Goal: Task Accomplishment & Management: Use online tool/utility

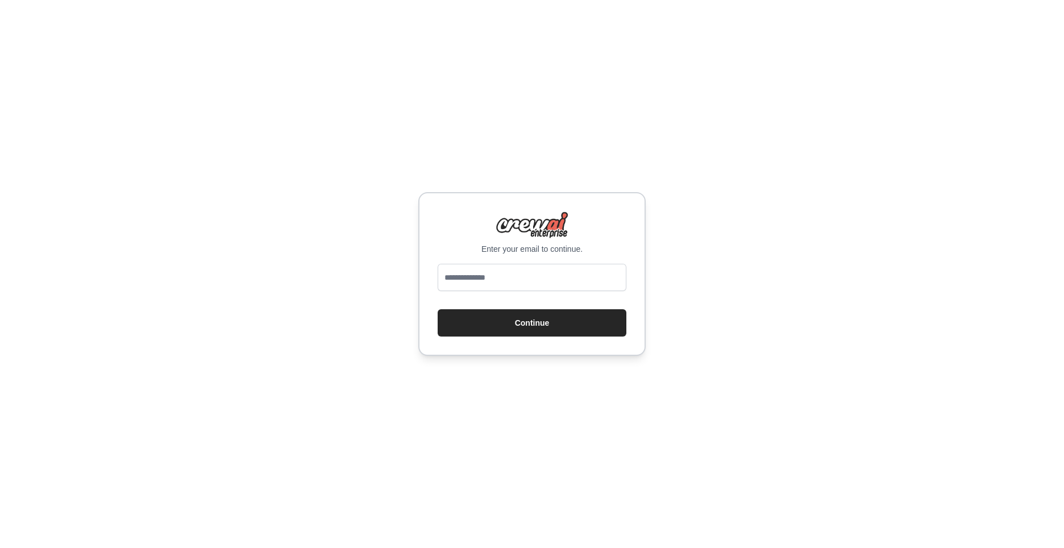
click at [692, 245] on div "Enter your email to continue. Continue" at bounding box center [532, 274] width 1064 height 548
click at [551, 280] on input "email" at bounding box center [532, 277] width 189 height 27
type input "**********"
click at [547, 328] on button "Continue" at bounding box center [532, 322] width 189 height 27
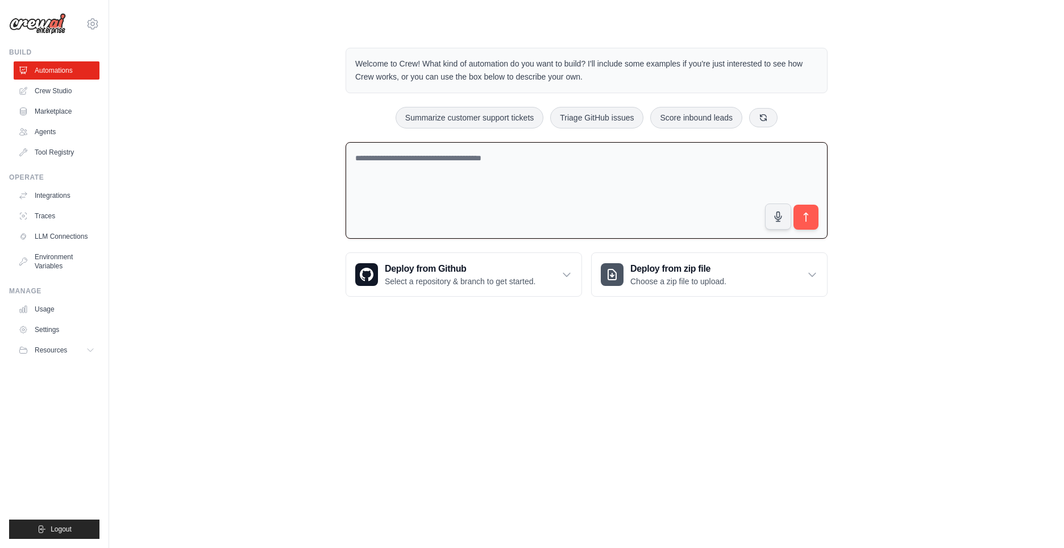
click at [504, 171] on textarea at bounding box center [586, 190] width 482 height 97
click at [63, 91] on link "Crew Studio" at bounding box center [58, 91] width 86 height 18
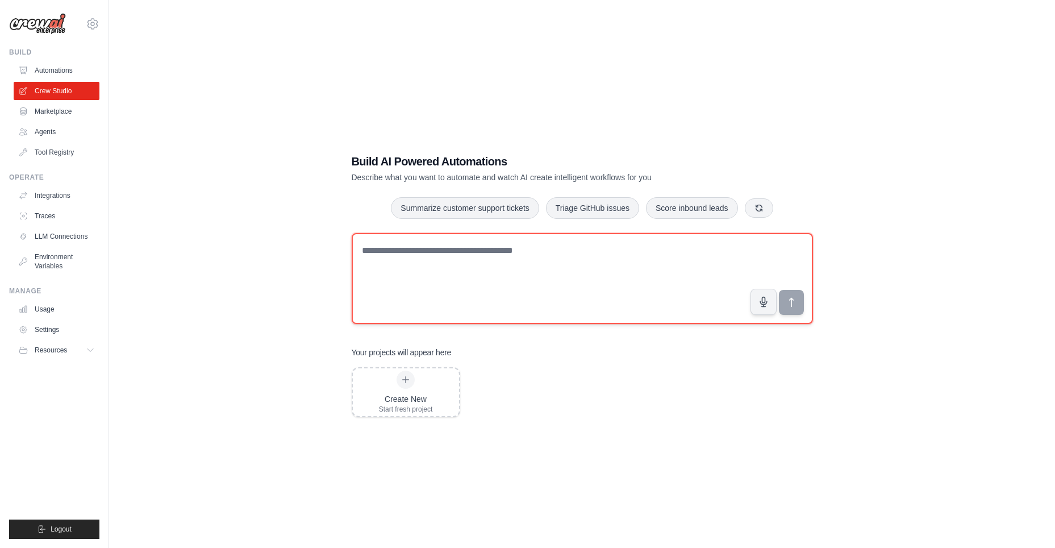
click at [467, 263] on textarea at bounding box center [582, 278] width 461 height 91
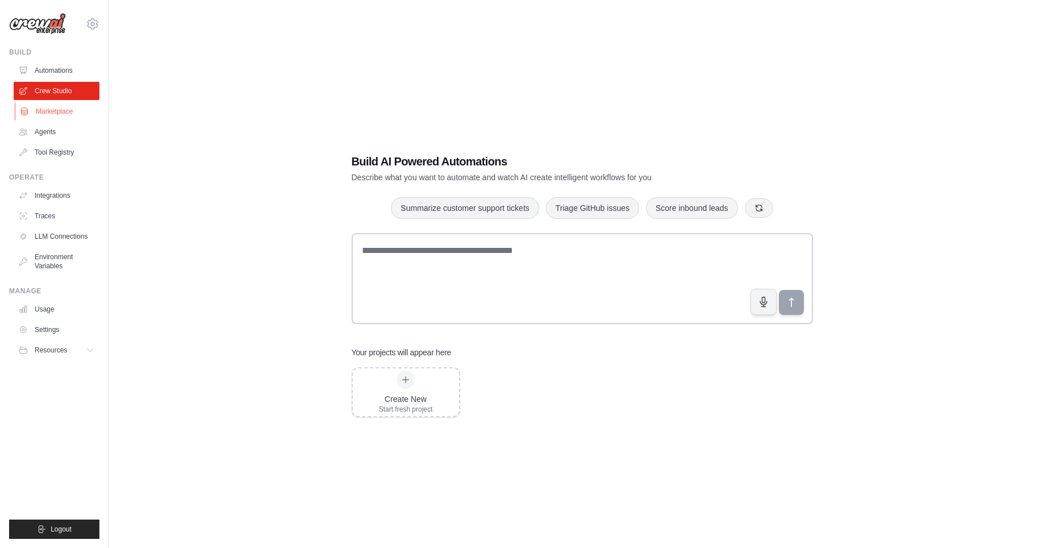
click at [52, 115] on link "Marketplace" at bounding box center [58, 111] width 86 height 18
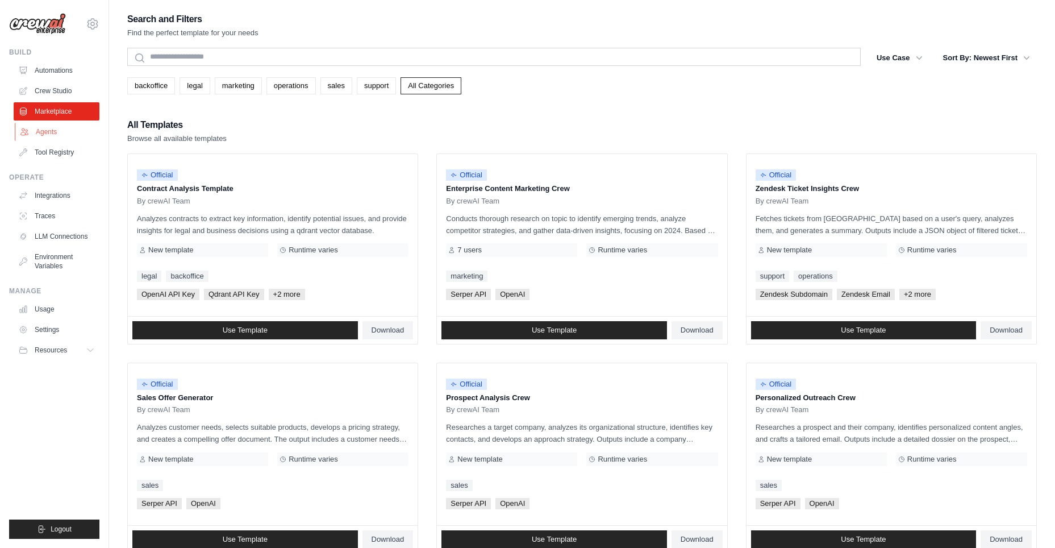
click at [68, 128] on link "Agents" at bounding box center [58, 132] width 86 height 18
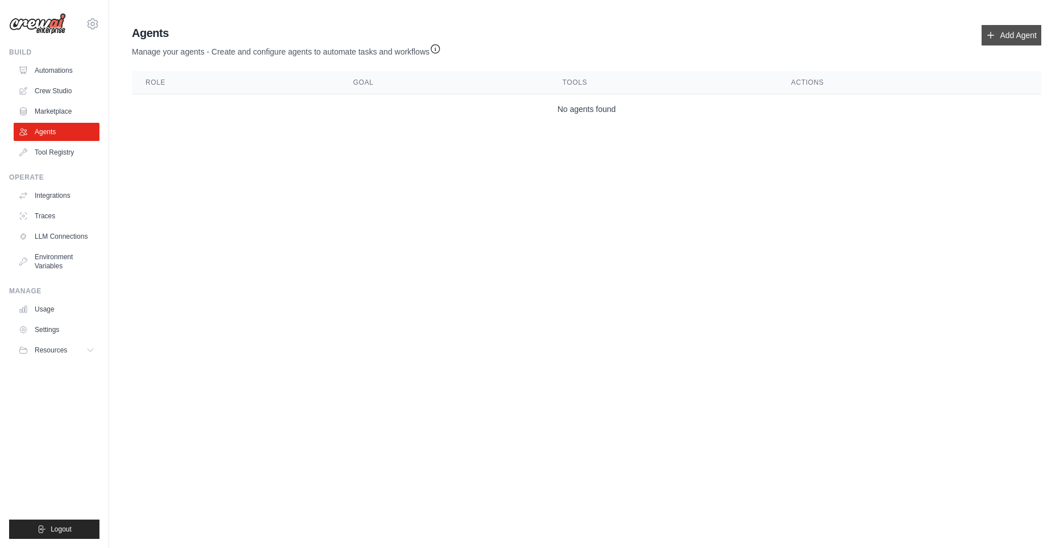
click at [993, 32] on icon at bounding box center [990, 35] width 9 height 9
click at [1018, 27] on link "Add Agent" at bounding box center [1011, 35] width 60 height 20
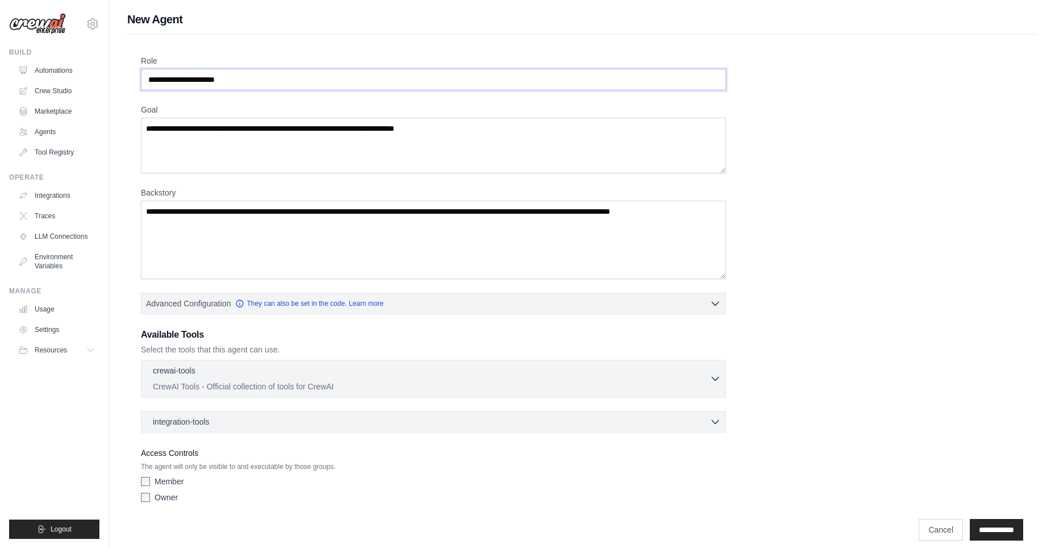
click at [268, 82] on input "Role" at bounding box center [433, 80] width 585 height 22
click at [473, 140] on textarea "Goal" at bounding box center [433, 146] width 585 height 56
click at [310, 226] on textarea "Backstory" at bounding box center [433, 240] width 585 height 78
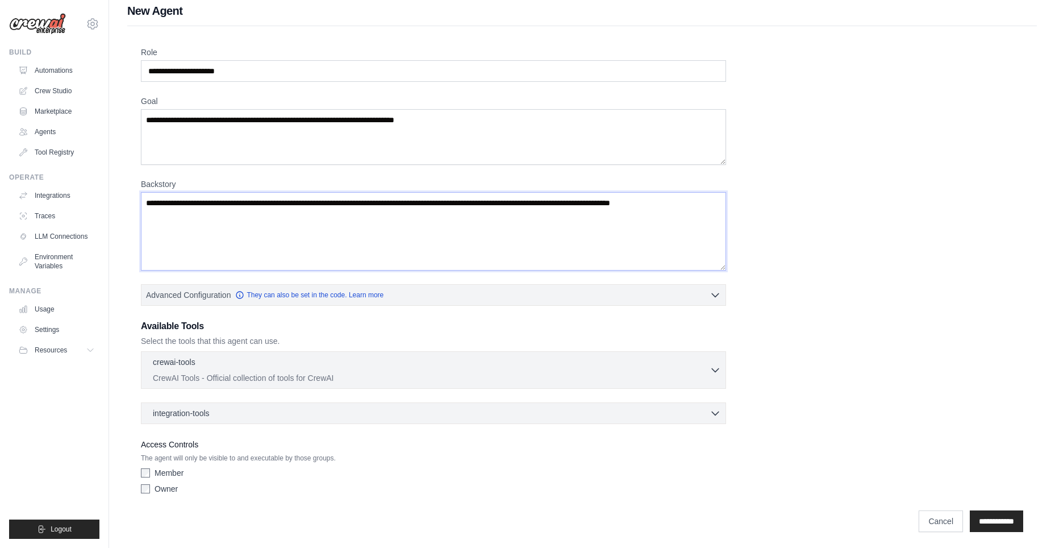
scroll to position [11, 0]
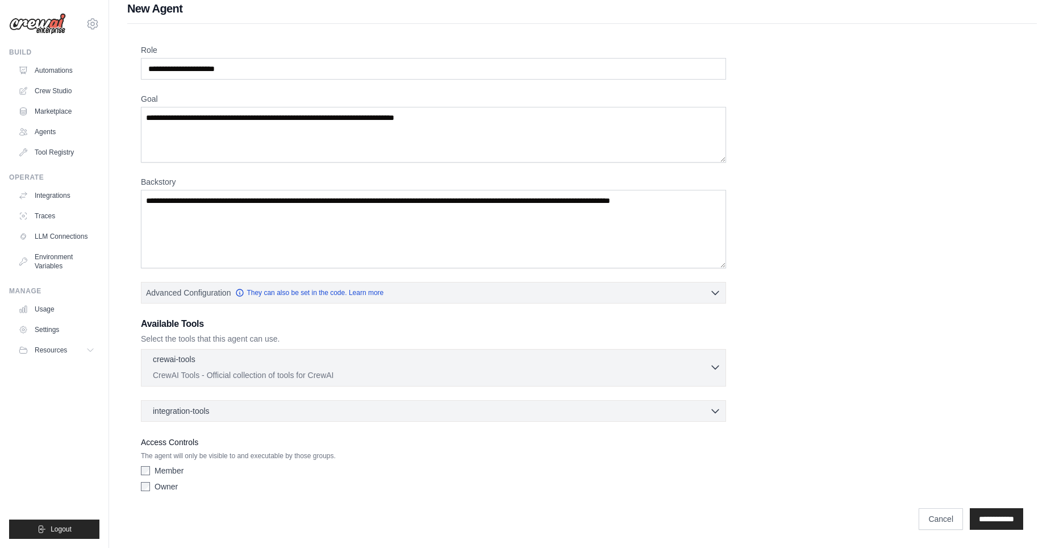
click at [230, 357] on div "crewai-tools 0 selected" at bounding box center [431, 360] width 557 height 14
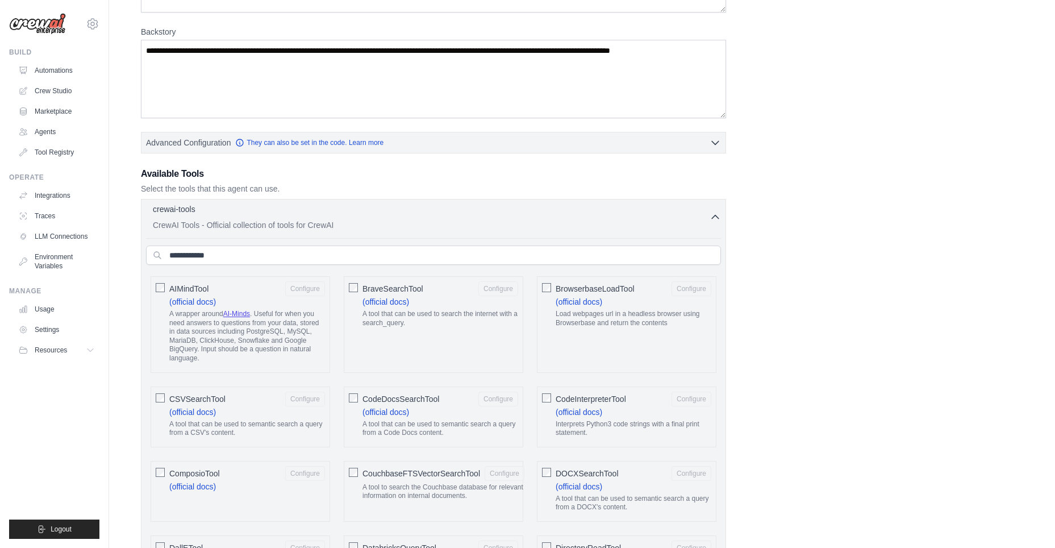
scroll to position [238, 0]
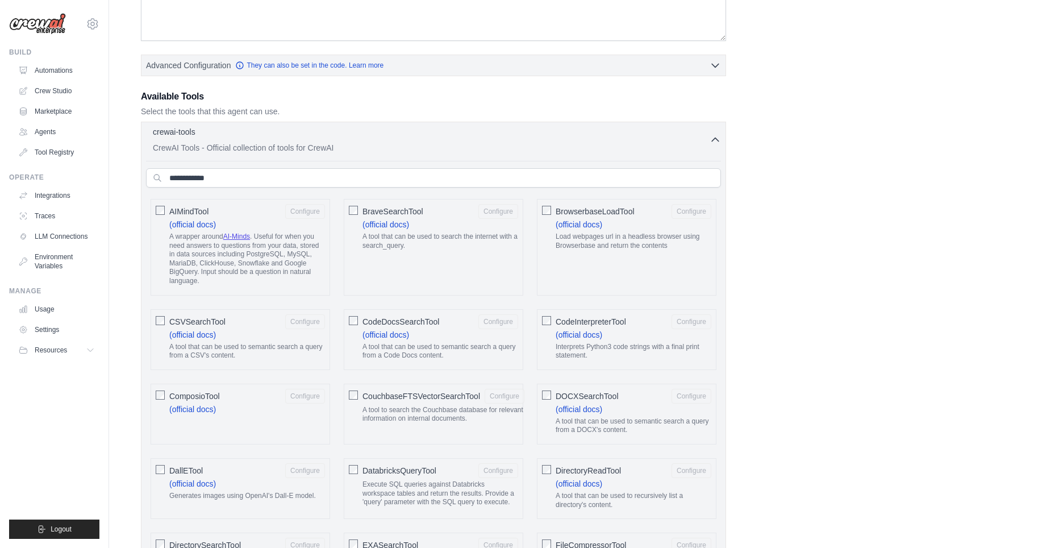
click at [352, 127] on div "crewai-tools 0 selected" at bounding box center [431, 133] width 557 height 14
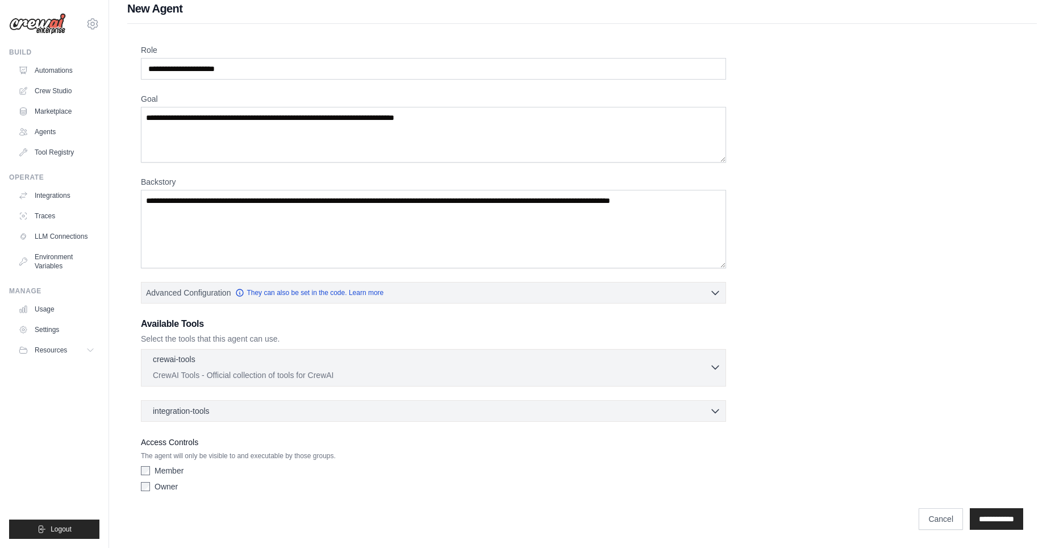
scroll to position [11, 0]
click at [349, 413] on div "integration-tools 0 selected" at bounding box center [437, 410] width 568 height 11
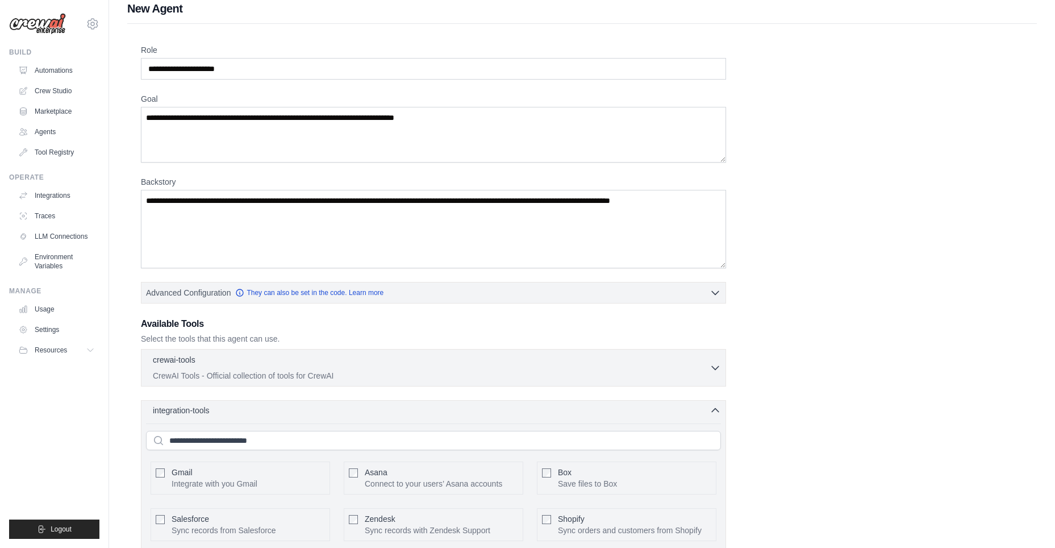
click at [349, 413] on div "integration-tools 0 selected" at bounding box center [437, 410] width 568 height 11
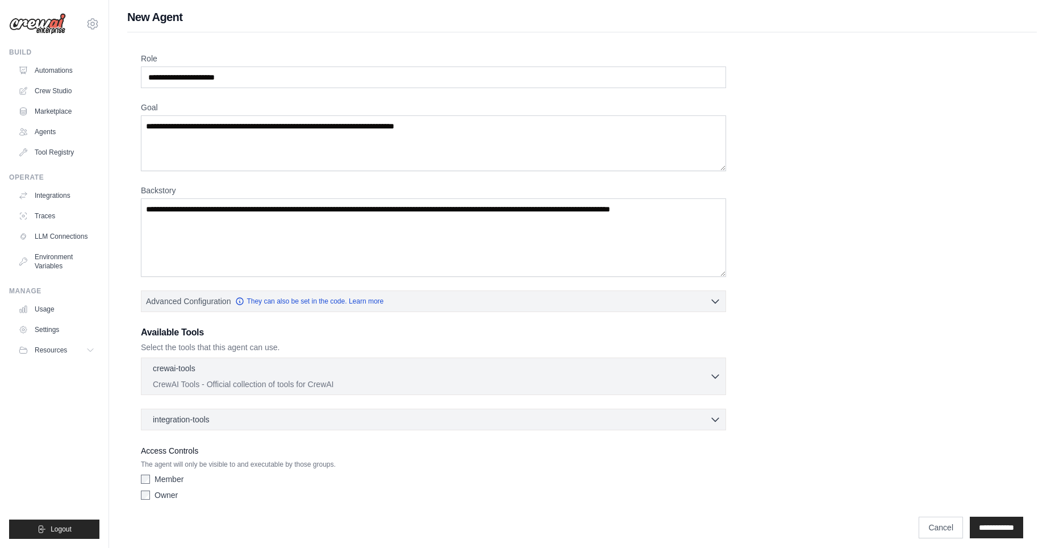
scroll to position [0, 0]
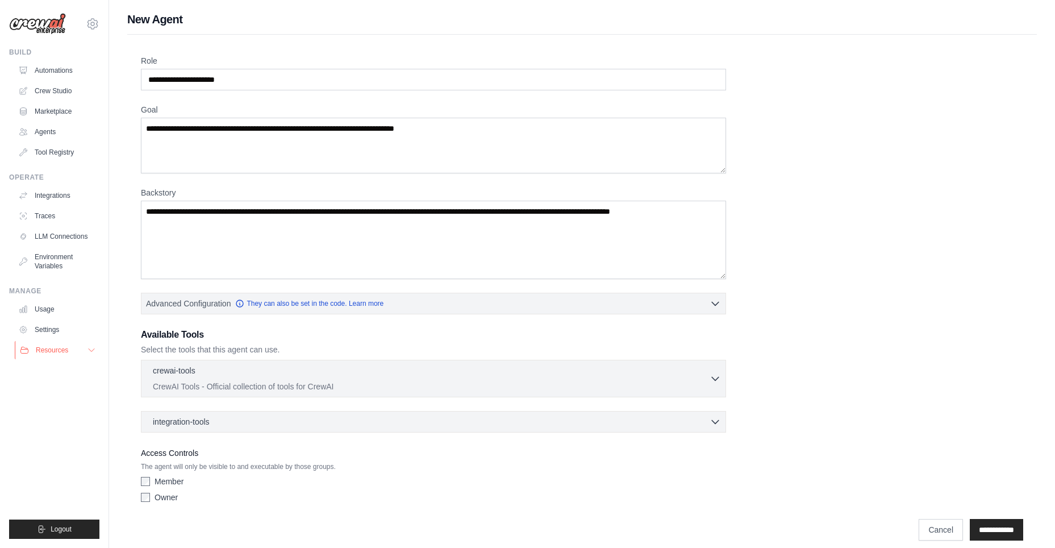
click at [83, 350] on button "Resources" at bounding box center [58, 350] width 86 height 18
click at [49, 155] on link "Tool Registry" at bounding box center [58, 152] width 86 height 18
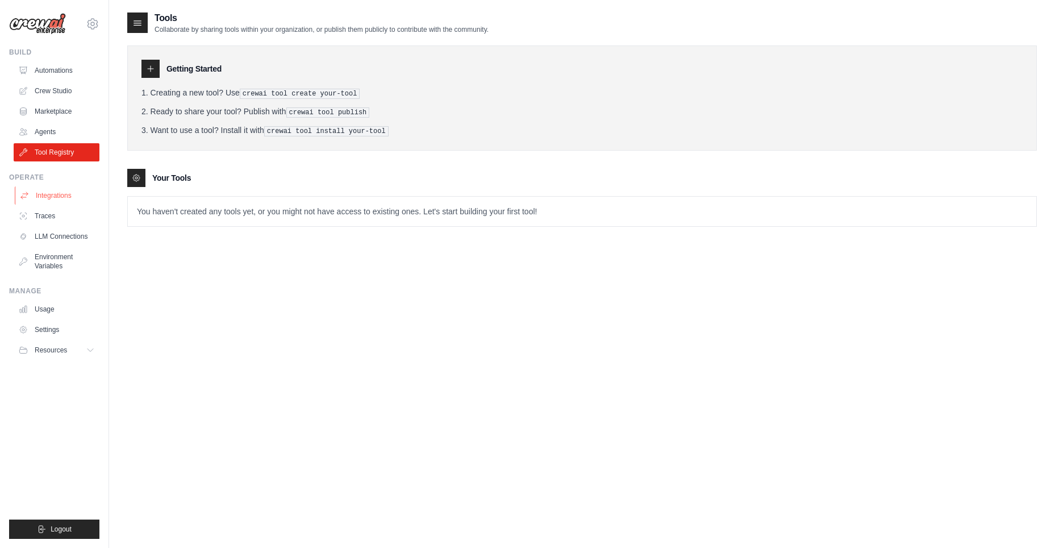
click at [53, 194] on link "Integrations" at bounding box center [58, 195] width 86 height 18
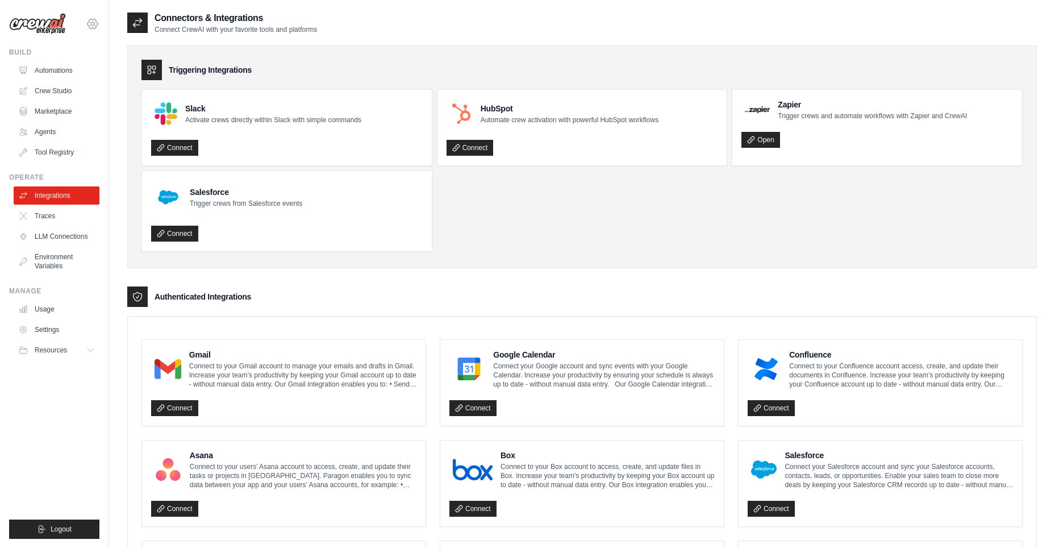
click at [97, 20] on icon at bounding box center [93, 24] width 14 height 14
click at [581, 237] on ul "Slack Activate crews directly within Slack with simple commands Connect HubSpot…" at bounding box center [581, 170] width 881 height 163
click at [51, 330] on link "Settings" at bounding box center [58, 329] width 86 height 18
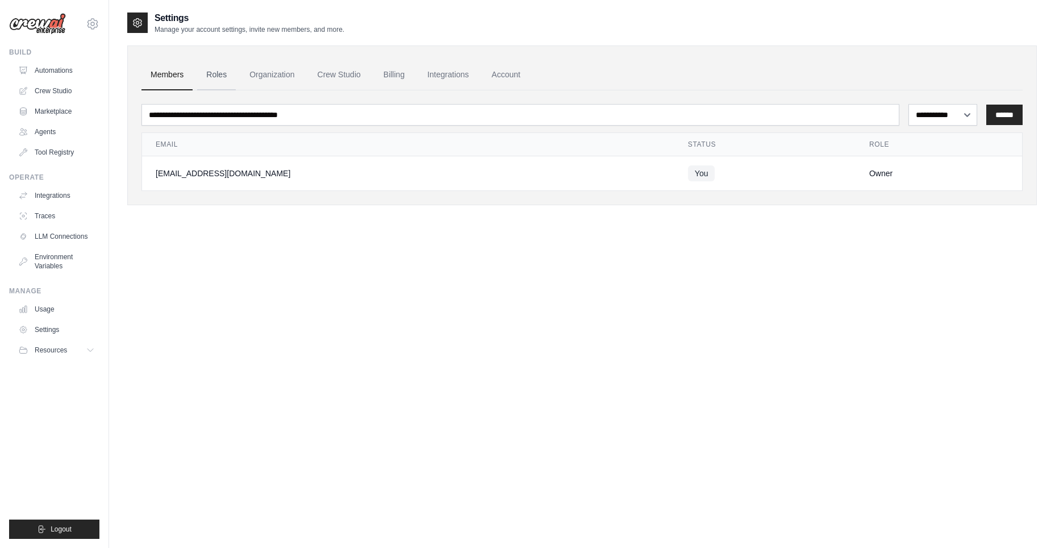
click at [222, 74] on link "Roles" at bounding box center [216, 75] width 39 height 31
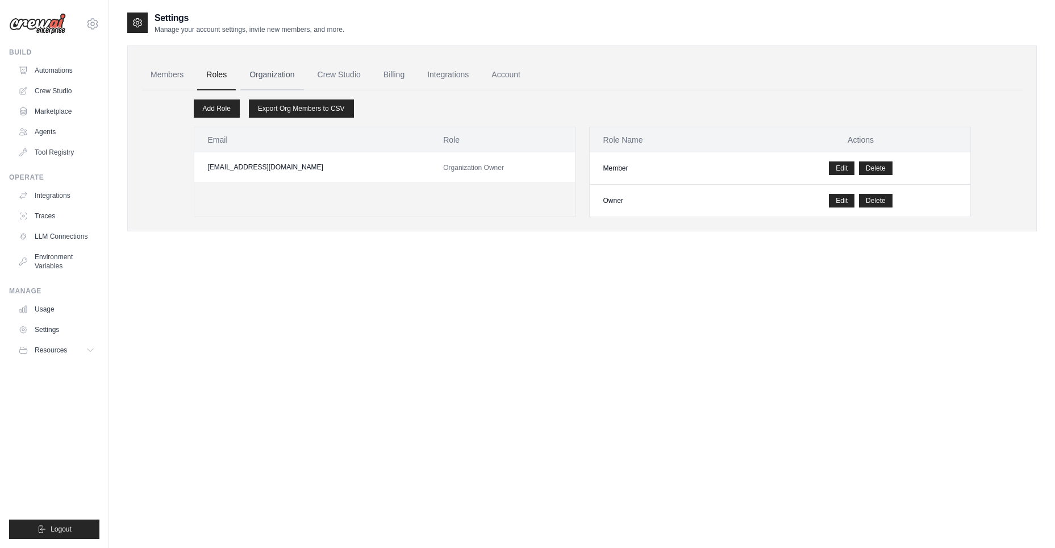
click at [273, 78] on link "Organization" at bounding box center [271, 75] width 63 height 31
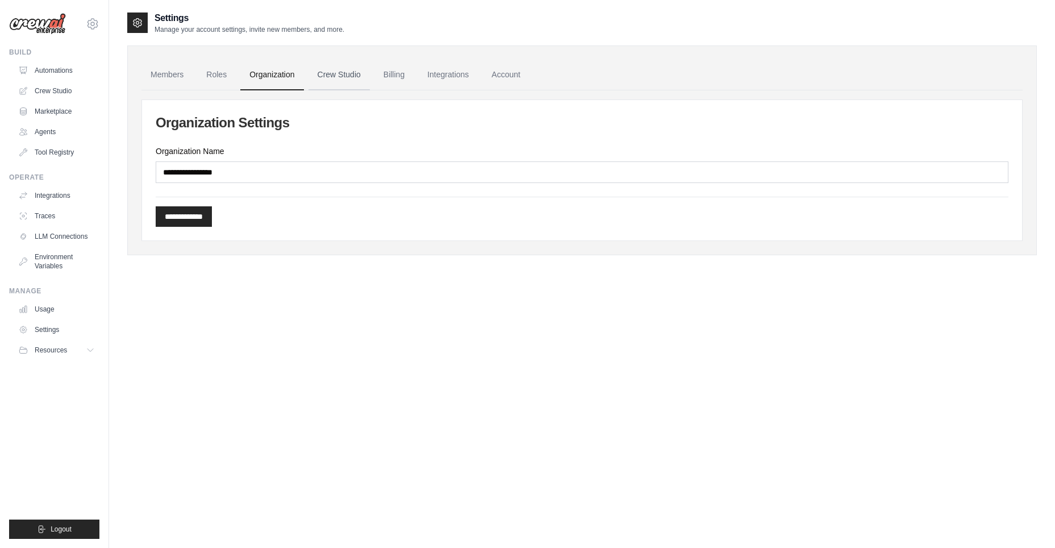
click at [344, 78] on link "Crew Studio" at bounding box center [339, 75] width 61 height 31
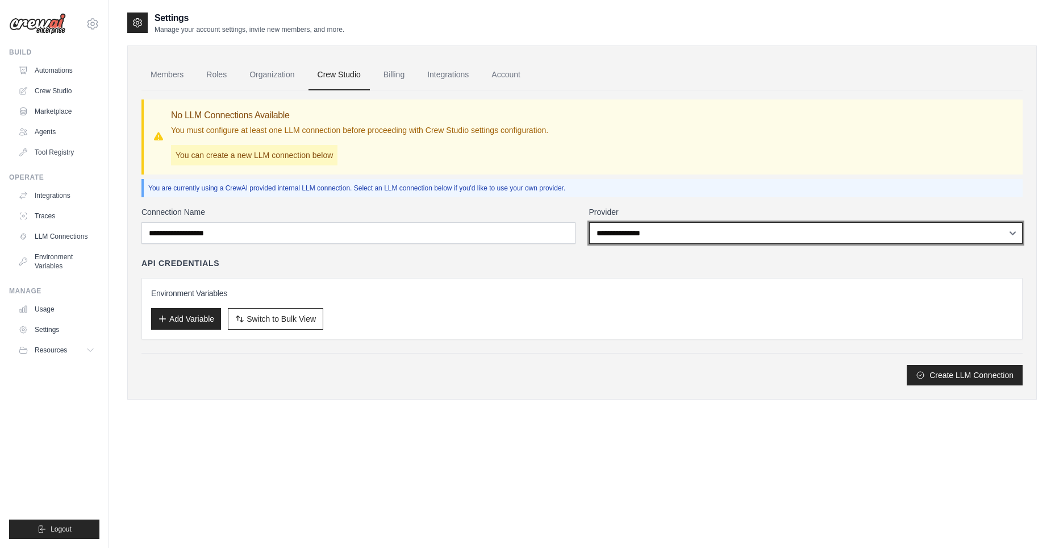
click at [786, 229] on select "**********" at bounding box center [806, 233] width 434 height 22
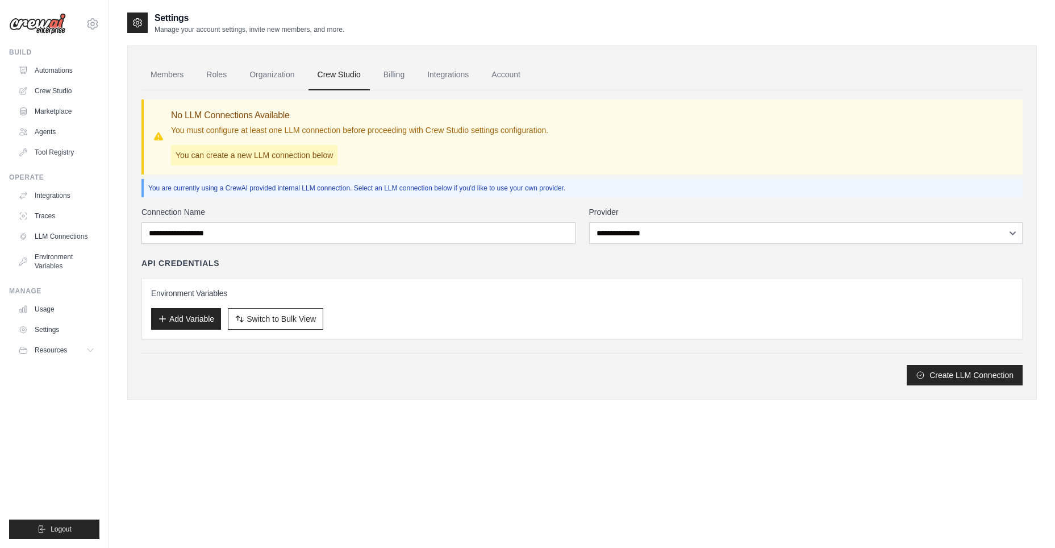
click at [773, 185] on p "You are currently using a CrewAI provided internal LLM connection. Select an LL…" at bounding box center [583, 188] width 870 height 9
click at [782, 165] on div "No LLM Connections Available You must configure at least one LLM connection bef…" at bounding box center [581, 136] width 881 height 75
click at [62, 90] on link "Crew Studio" at bounding box center [58, 91] width 86 height 18
click at [61, 114] on link "Marketplace" at bounding box center [58, 111] width 86 height 18
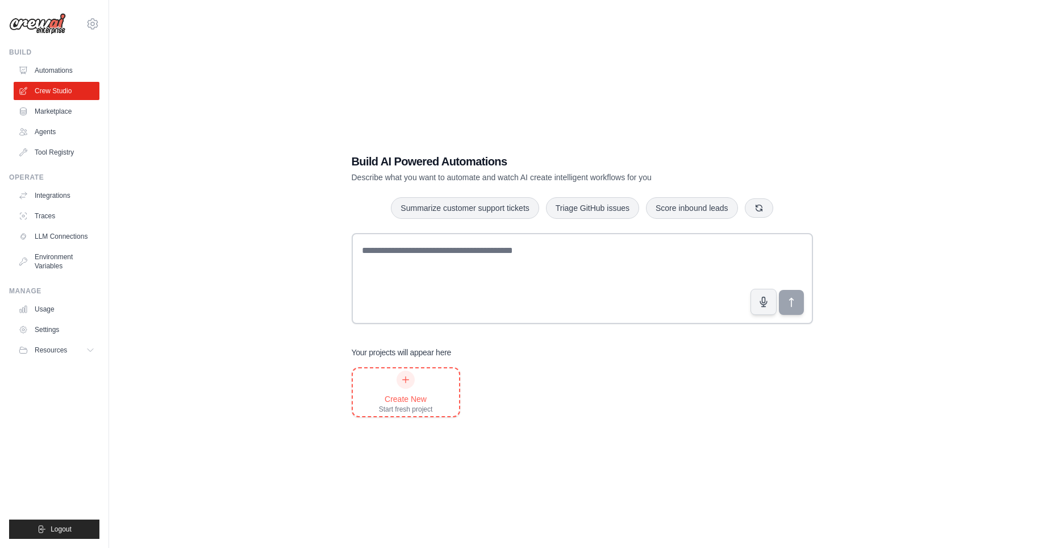
click at [420, 405] on div "Start fresh project" at bounding box center [406, 409] width 54 height 9
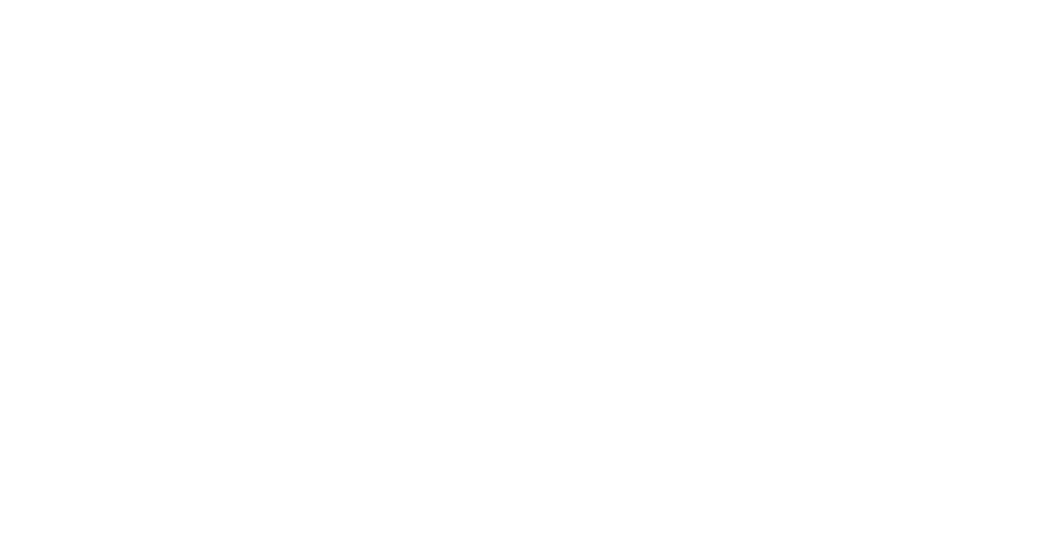
click at [681, 0] on html at bounding box center [532, 0] width 1064 height 0
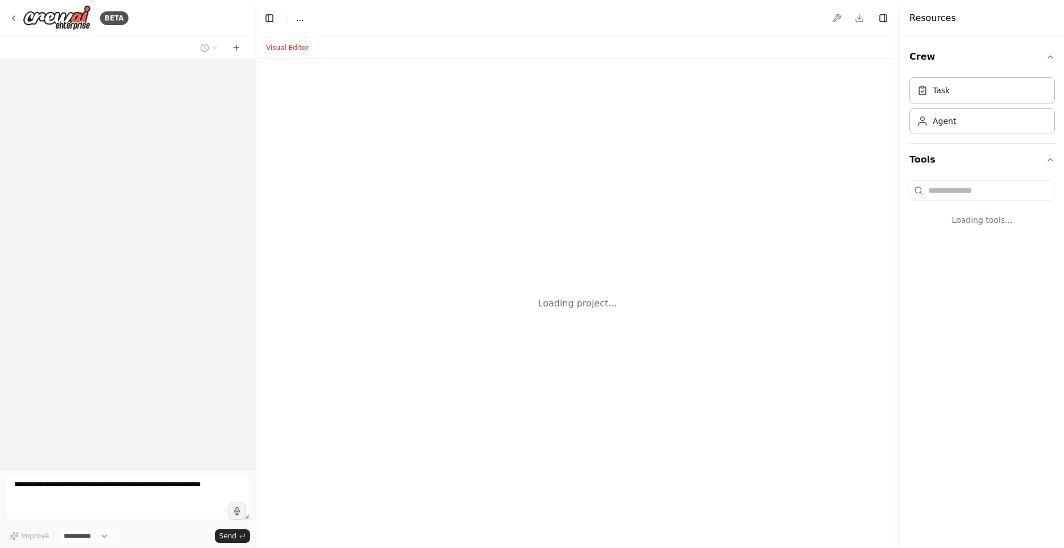
select select "****"
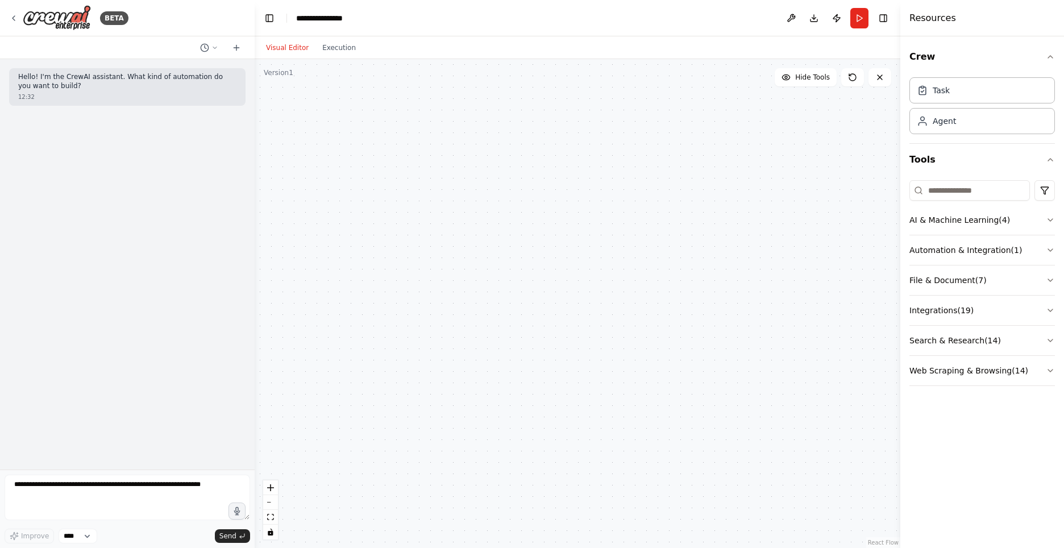
click at [506, 184] on div at bounding box center [577, 303] width 645 height 489
click at [1023, 216] on button "AI & Machine Learning ( 4 )" at bounding box center [981, 220] width 145 height 30
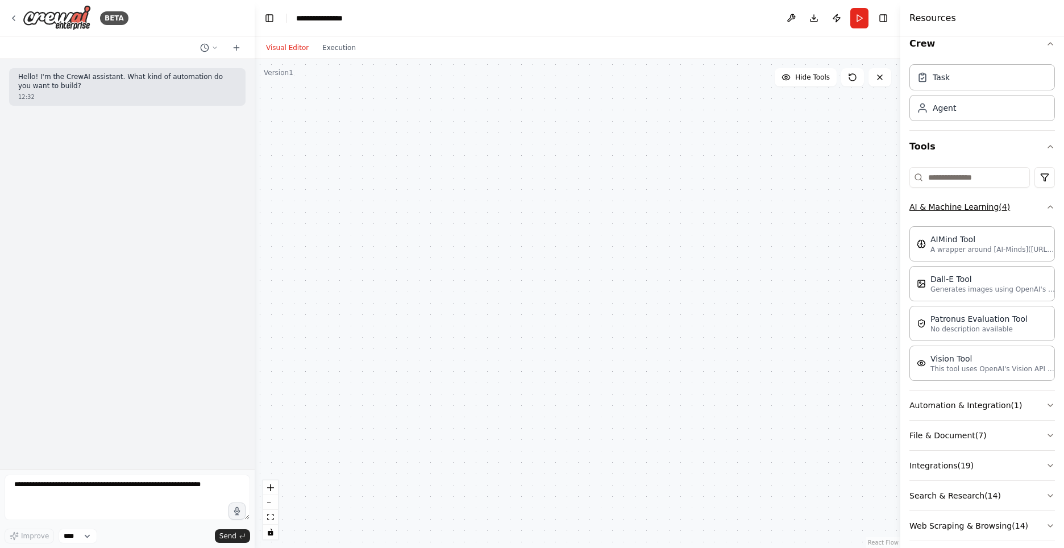
scroll to position [24, 0]
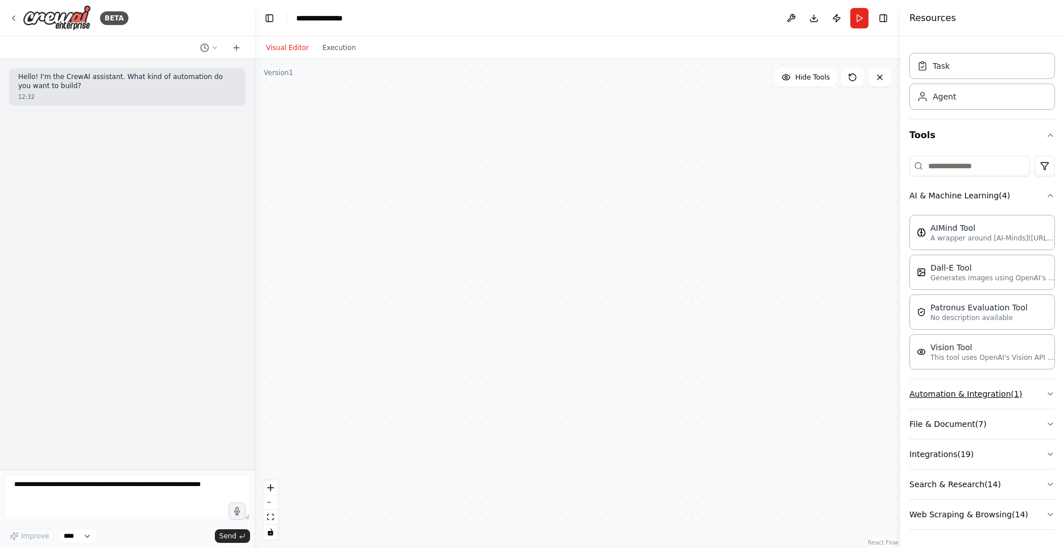
click at [1027, 392] on button "Automation & Integration ( 1 )" at bounding box center [981, 394] width 145 height 30
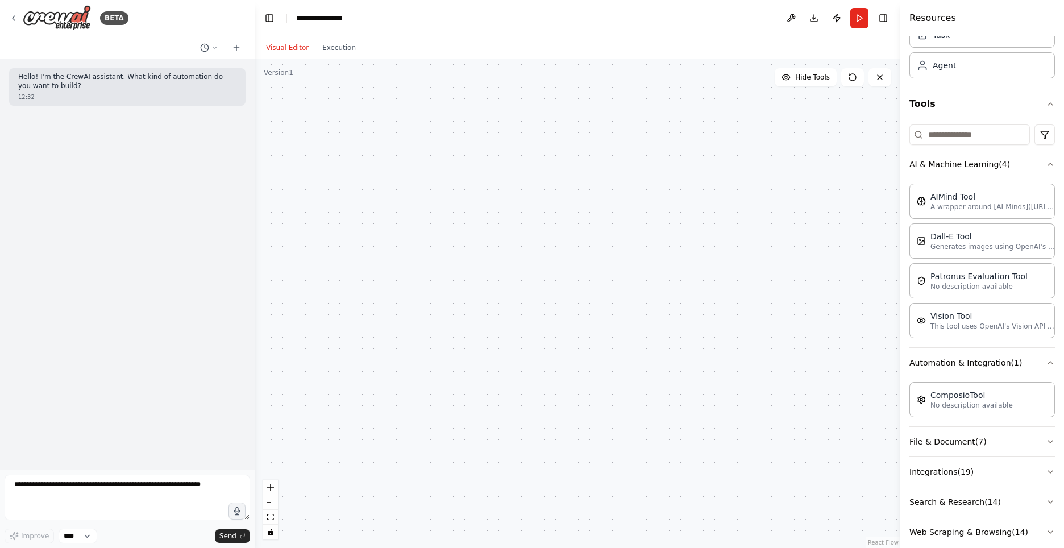
scroll to position [73, 0]
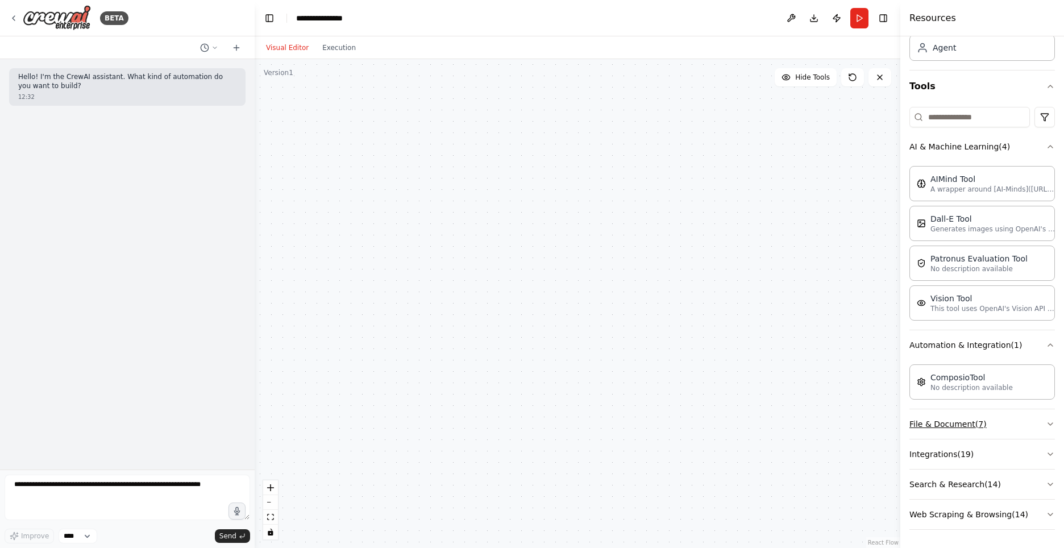
click at [1016, 417] on button "File & Document ( 7 )" at bounding box center [981, 424] width 145 height 30
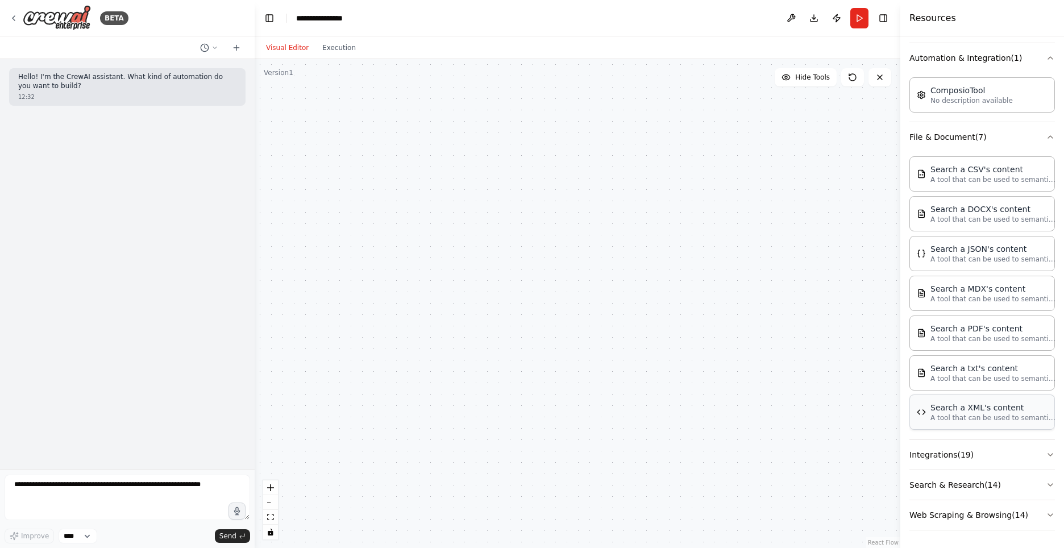
scroll to position [361, 0]
click at [1023, 456] on button "Integrations ( 19 )" at bounding box center [981, 454] width 145 height 30
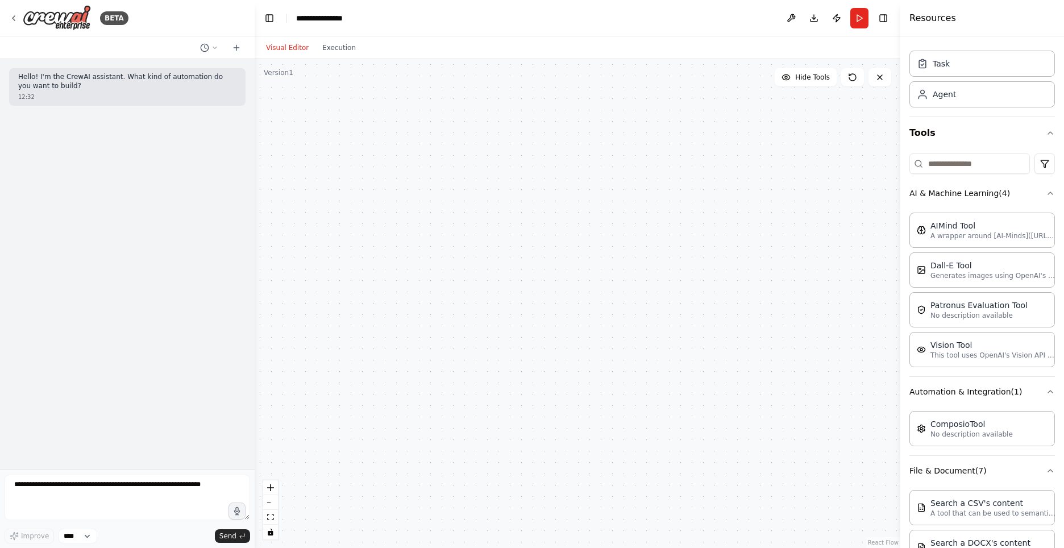
scroll to position [20, 0]
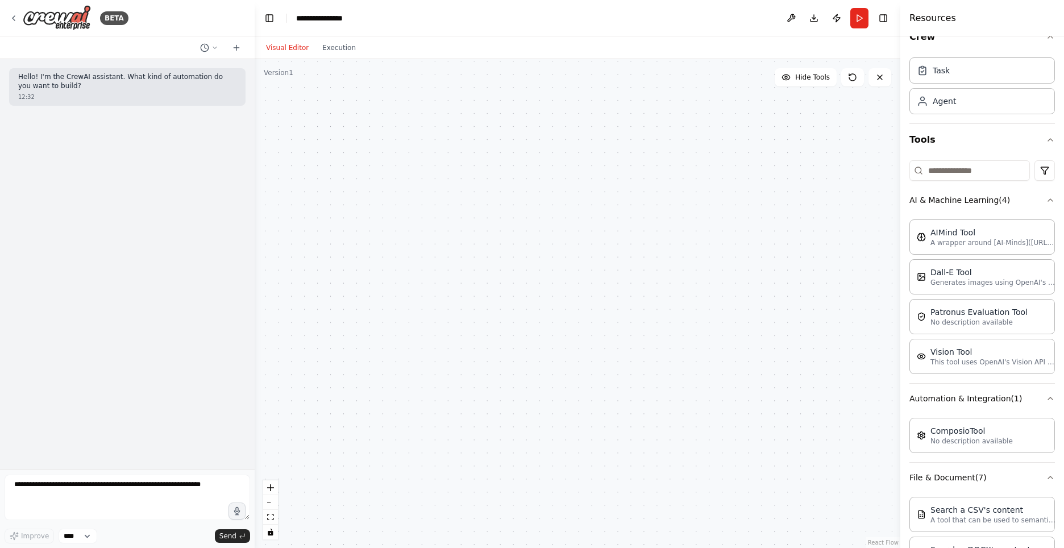
click at [607, 256] on div at bounding box center [577, 303] width 645 height 489
